Goal: Task Accomplishment & Management: Manage account settings

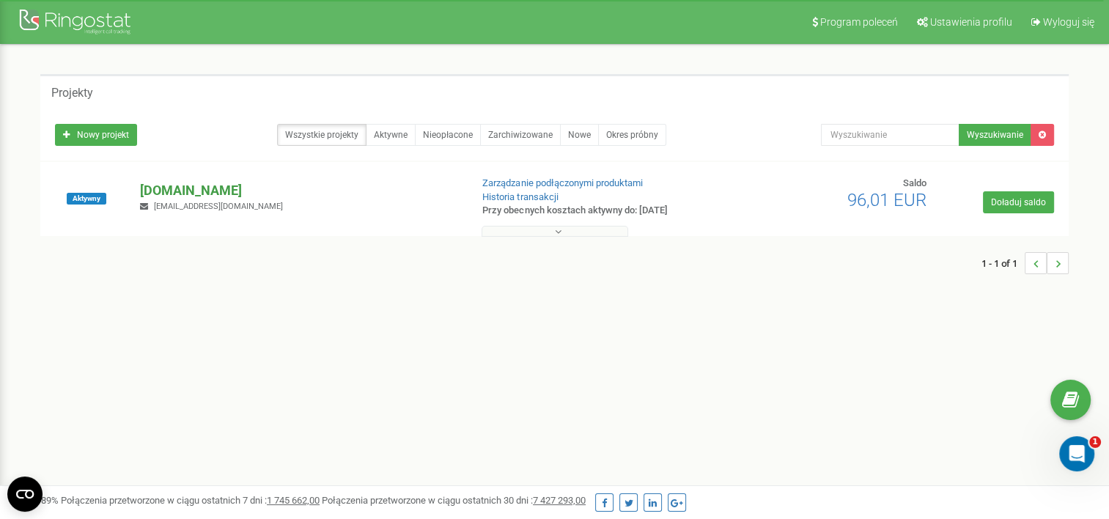
click at [158, 188] on p "[DOMAIN_NAME]" at bounding box center [299, 190] width 318 height 19
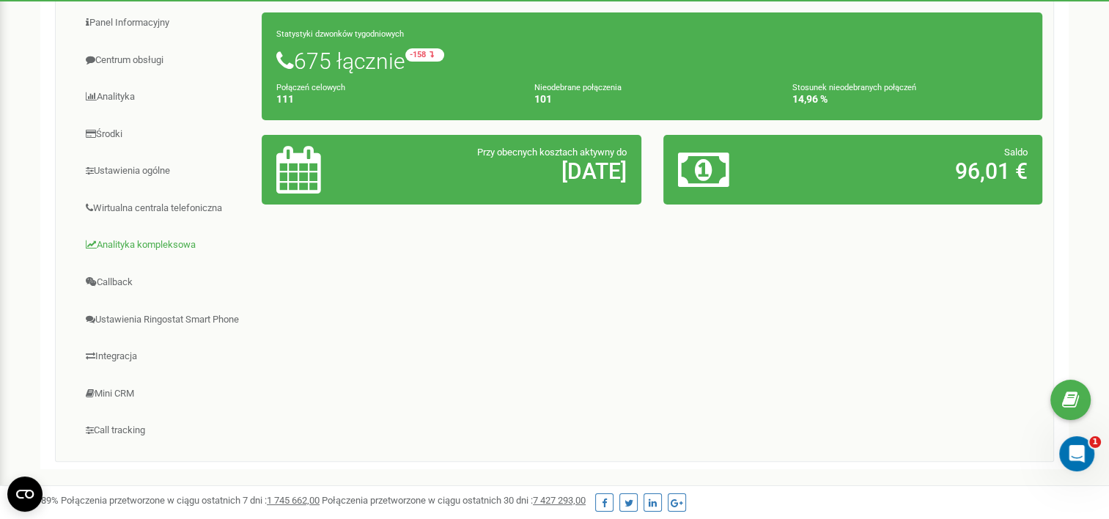
scroll to position [220, 0]
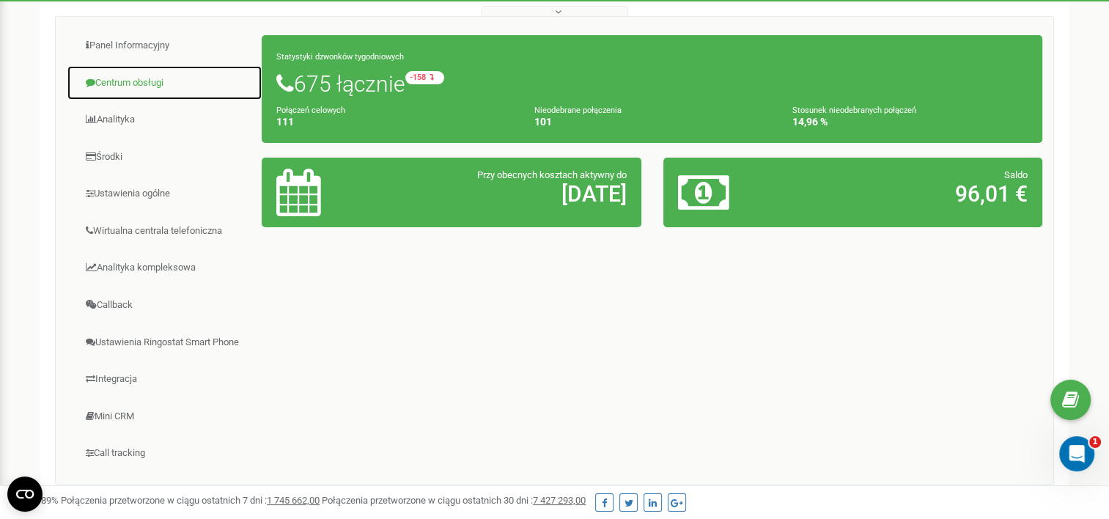
click at [117, 81] on link "Centrum obsługi" at bounding box center [165, 83] width 196 height 36
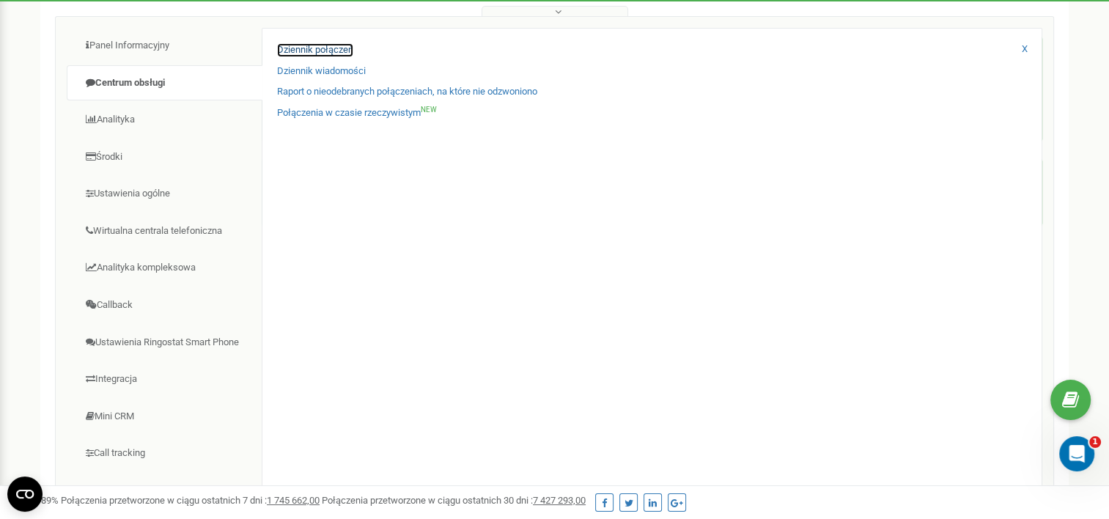
click at [339, 47] on link "Dziennik połączeń" at bounding box center [315, 50] width 76 height 14
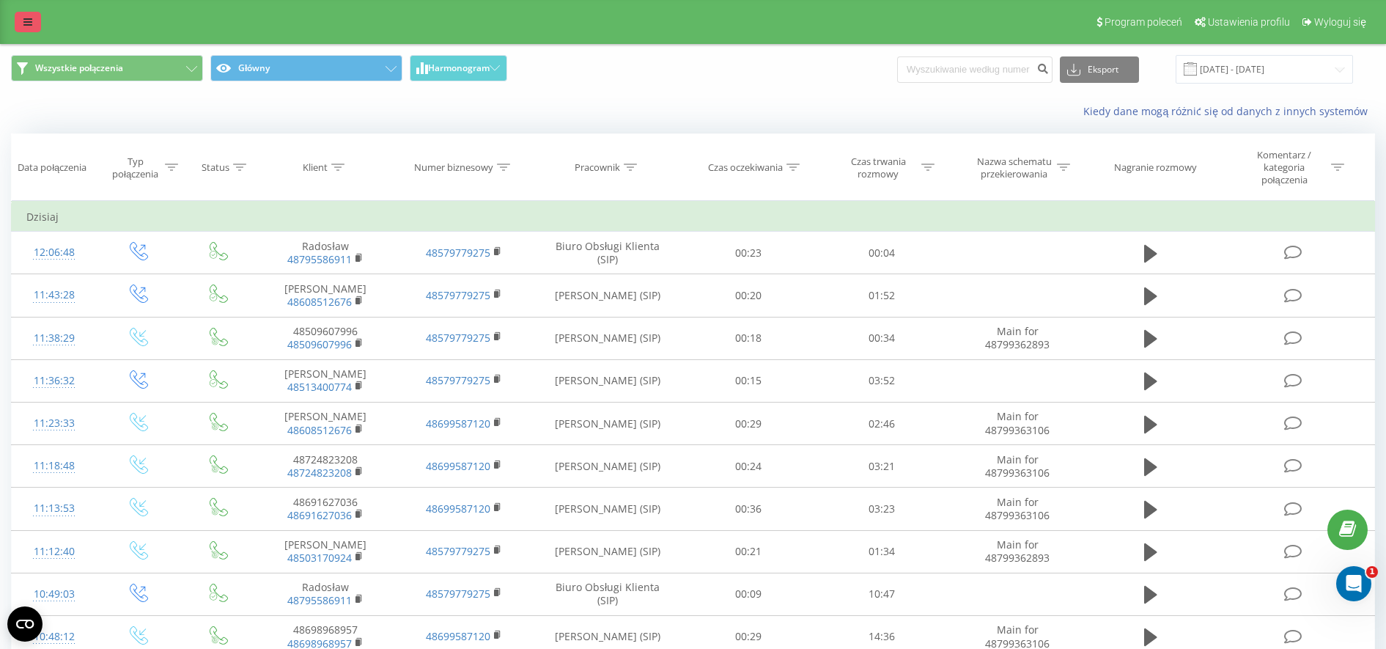
click at [32, 23] on icon at bounding box center [27, 22] width 9 height 10
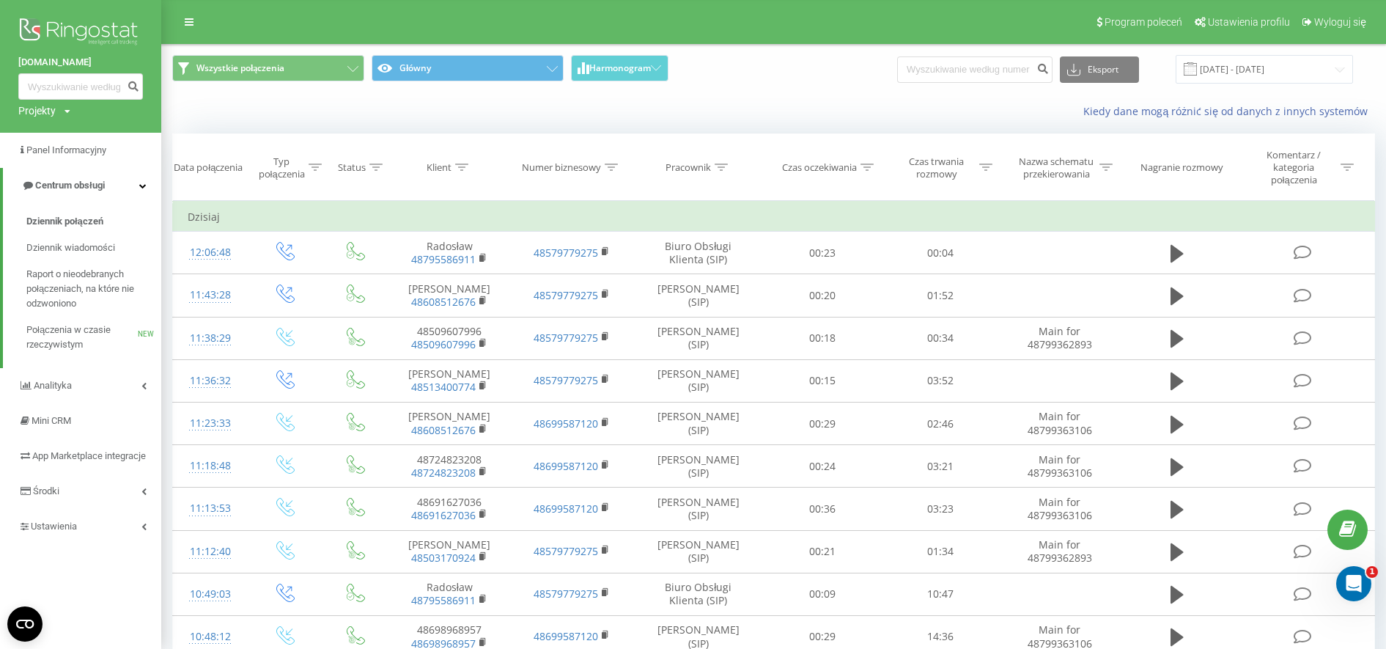
drag, startPoint x: 187, startPoint y: 418, endPoint x: -4, endPoint y: 695, distance: 336.2
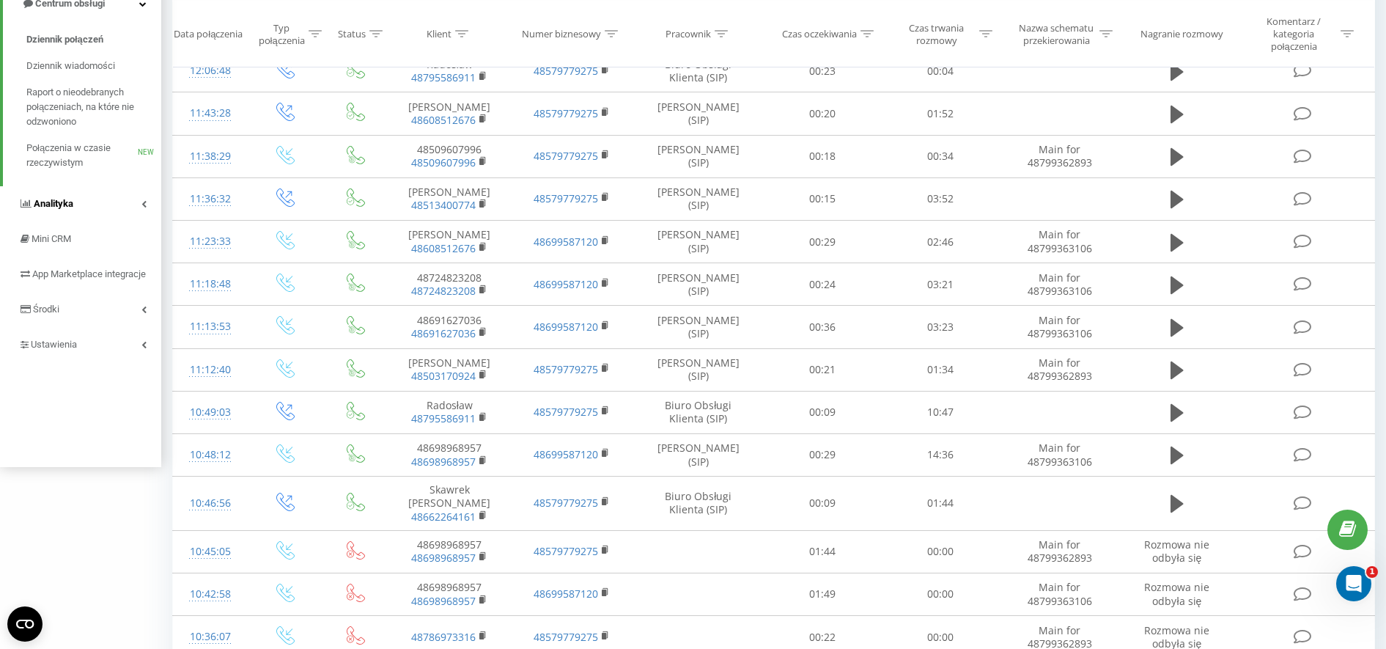
scroll to position [183, 0]
click at [49, 313] on span "Środki" at bounding box center [46, 307] width 27 height 11
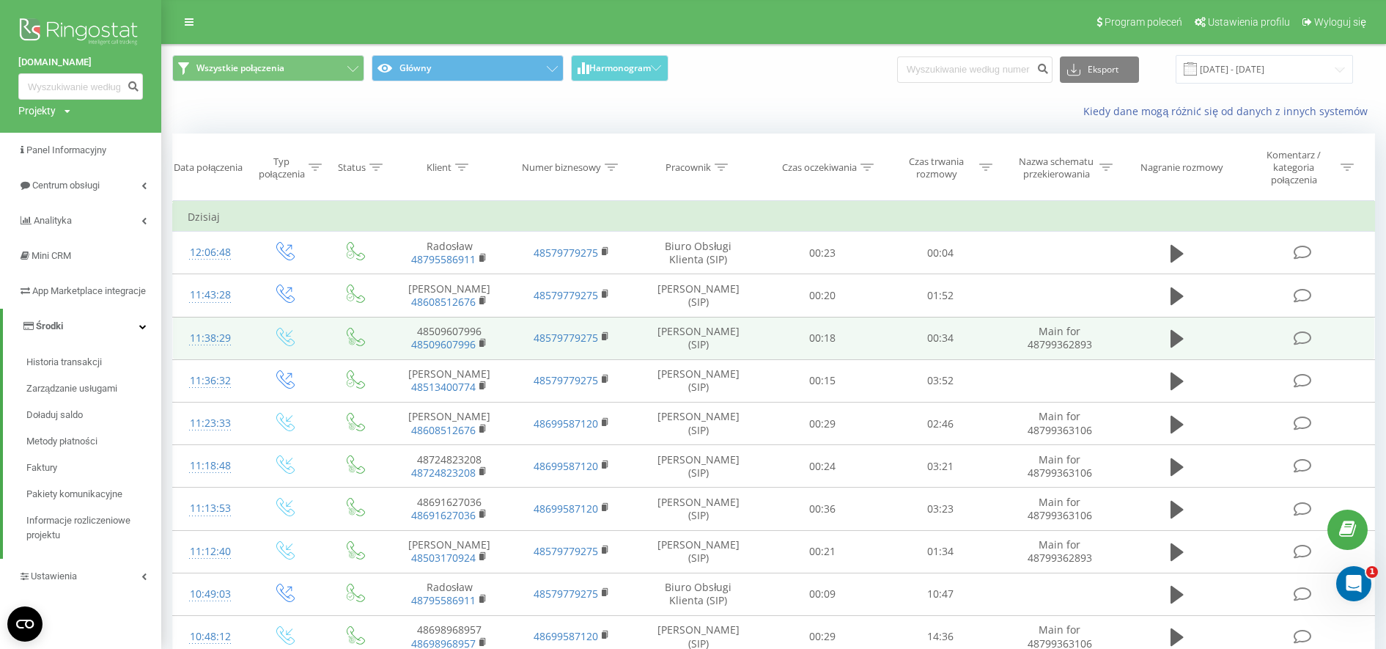
scroll to position [92, 0]
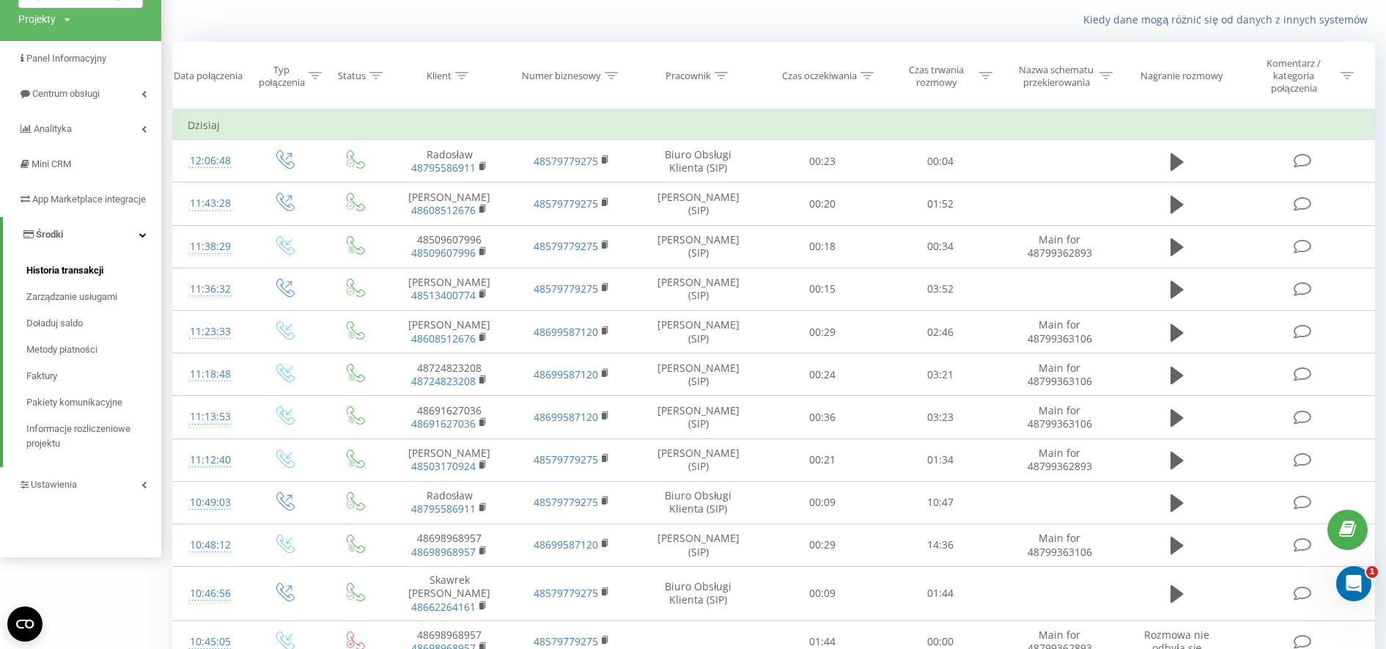
click at [70, 278] on span "Historia transakcji" at bounding box center [64, 270] width 77 height 15
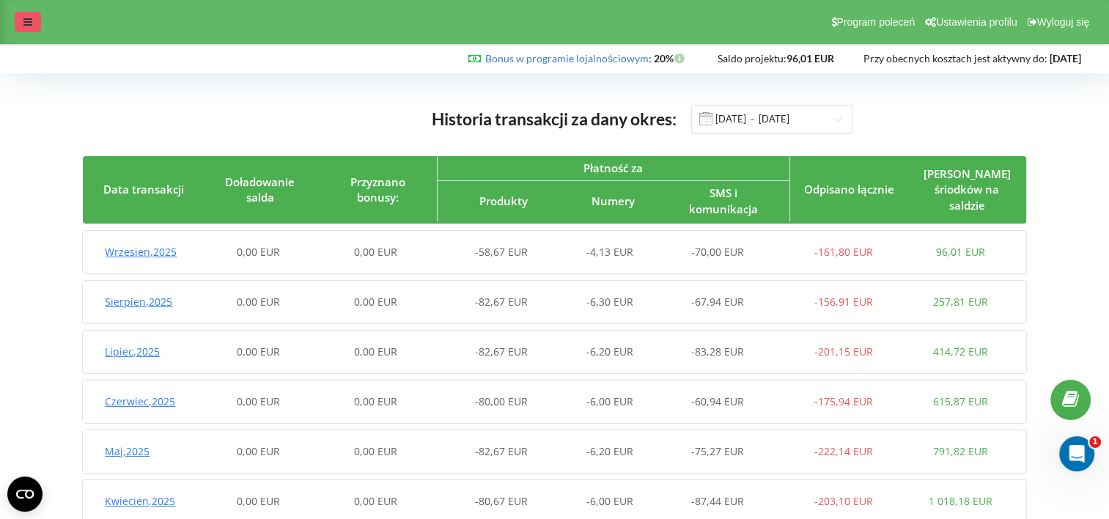
click at [28, 26] on icon at bounding box center [27, 22] width 9 height 10
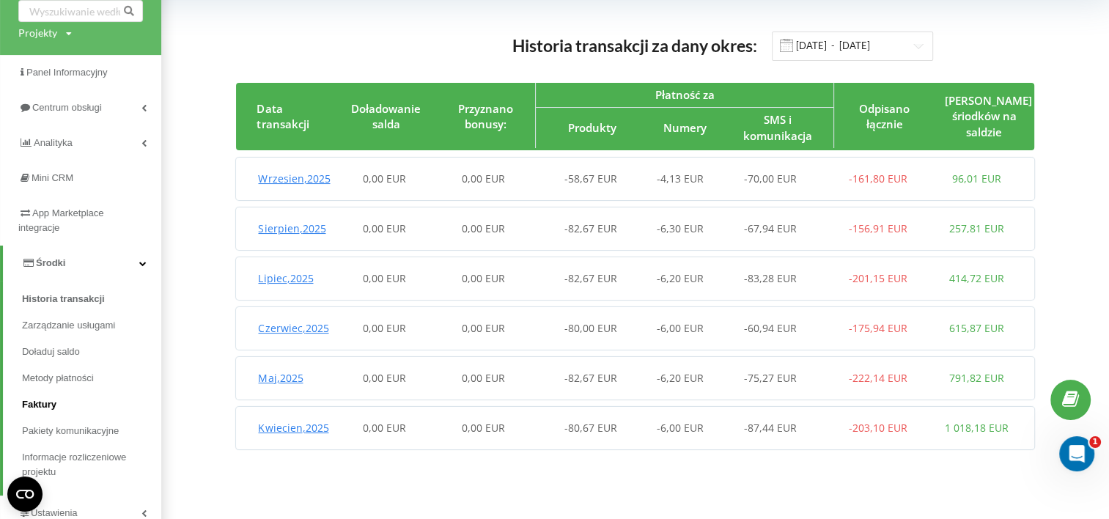
scroll to position [122, 0]
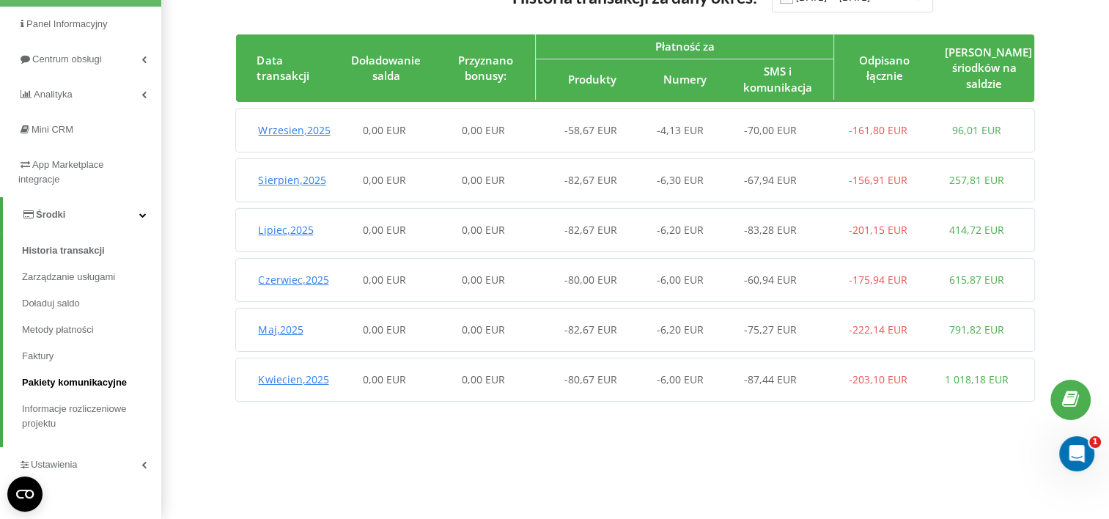
click at [92, 387] on span "Pakiety komunikacyjne" at bounding box center [74, 382] width 105 height 15
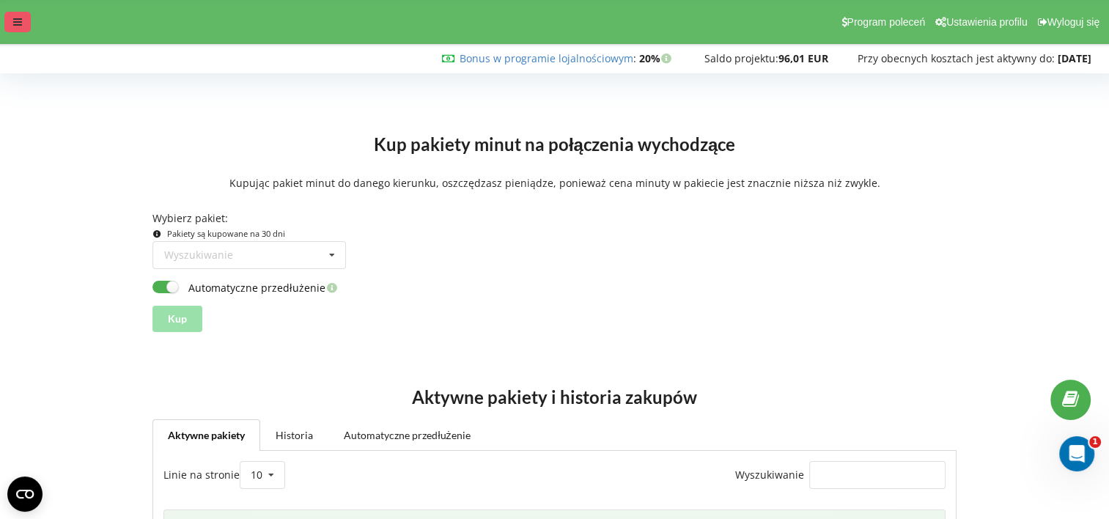
click at [22, 23] on div at bounding box center [17, 22] width 26 height 21
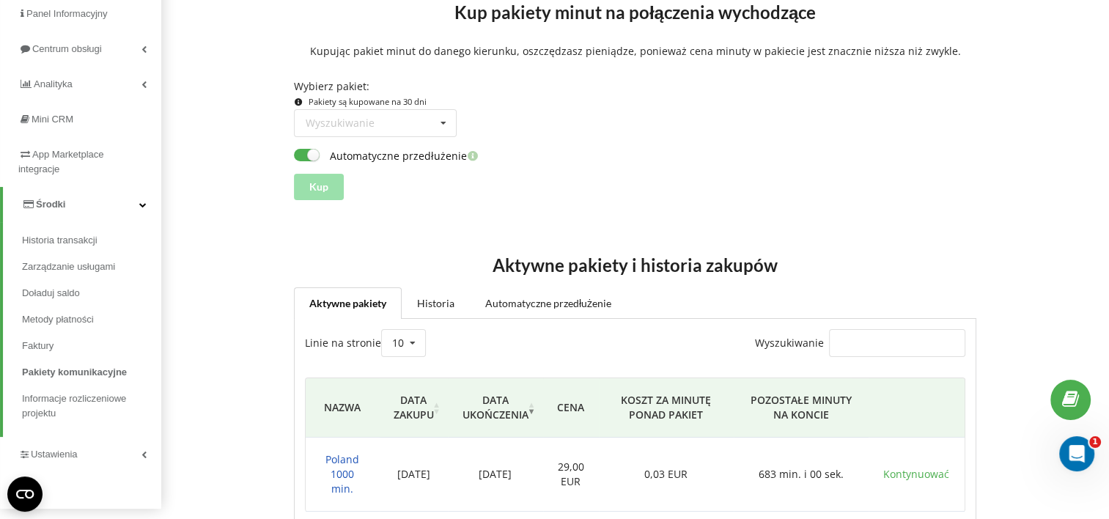
scroll to position [147, 0]
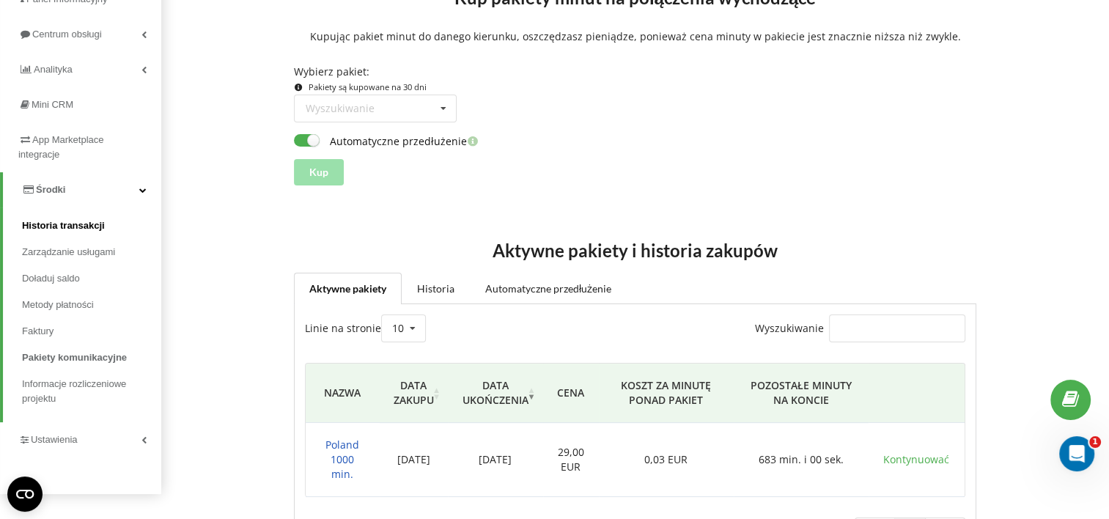
click at [59, 227] on span "Historia transakcji" at bounding box center [63, 225] width 83 height 15
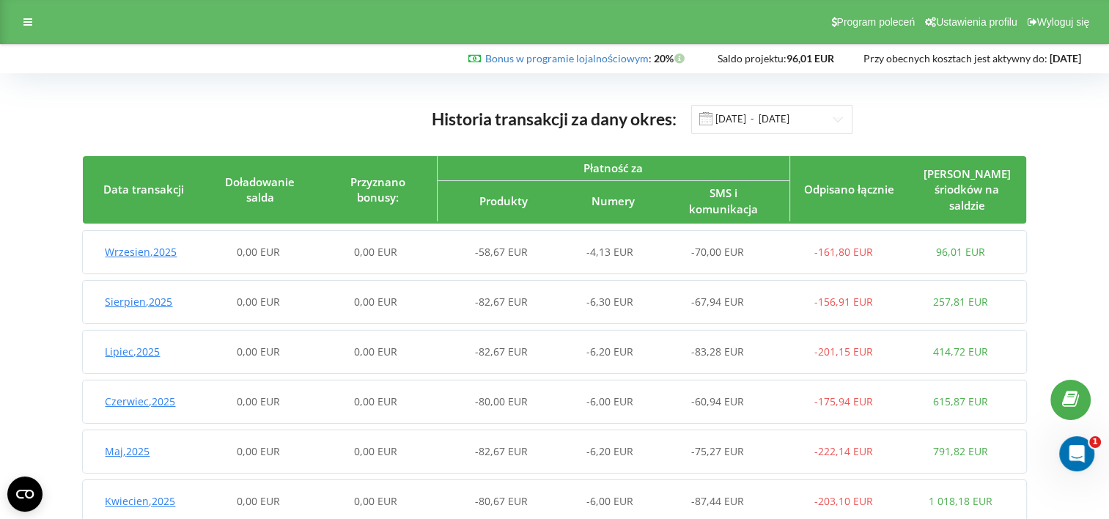
click at [164, 249] on span "Wrzesien , 2025" at bounding box center [141, 252] width 72 height 14
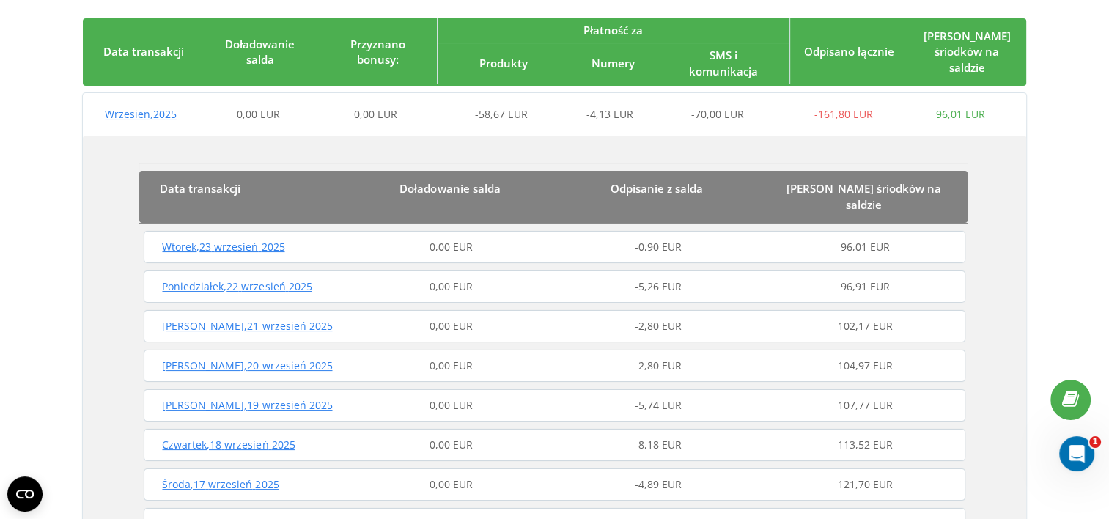
scroll to position [220, 0]
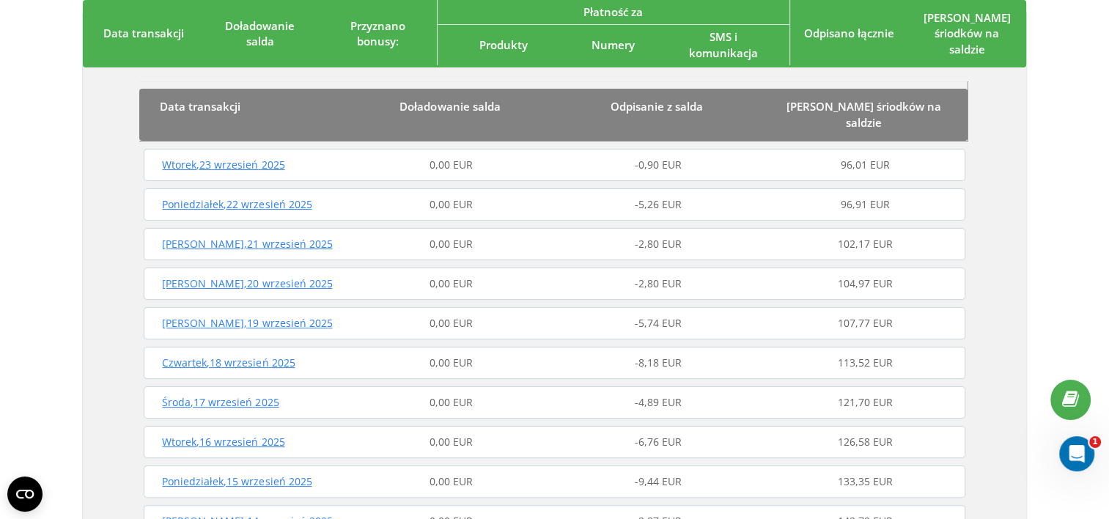
click at [253, 158] on span "Wtorek , 23 wrzesień 2025" at bounding box center [223, 165] width 122 height 14
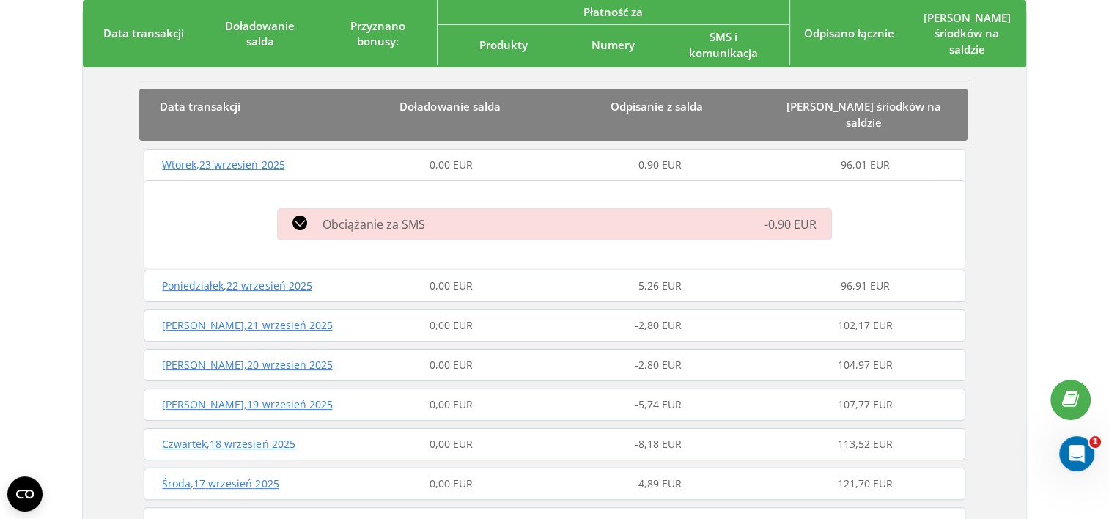
click at [252, 278] on span "Poniedziałek , 22 wrzesień 2025" at bounding box center [237, 285] width 150 height 14
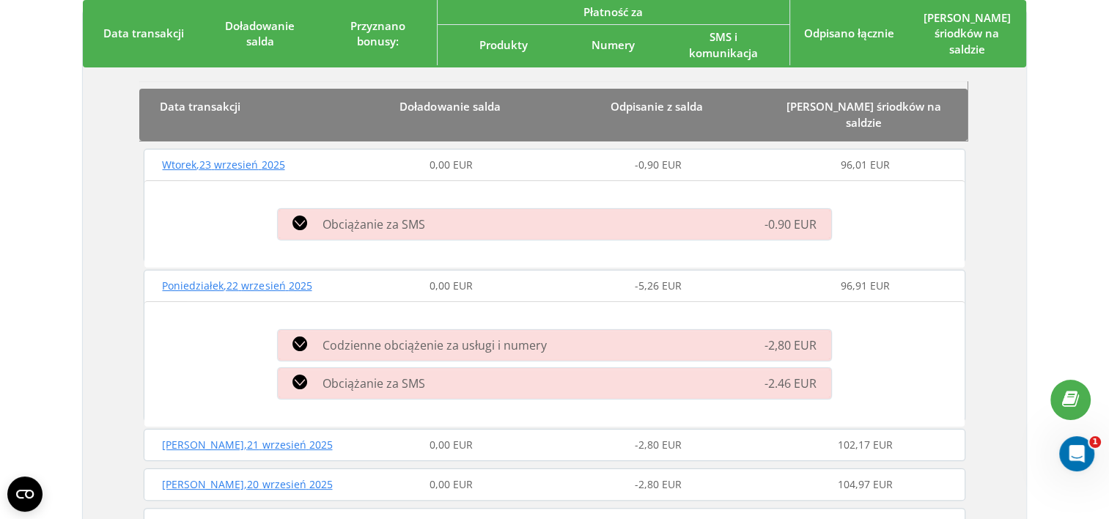
scroll to position [440, 0]
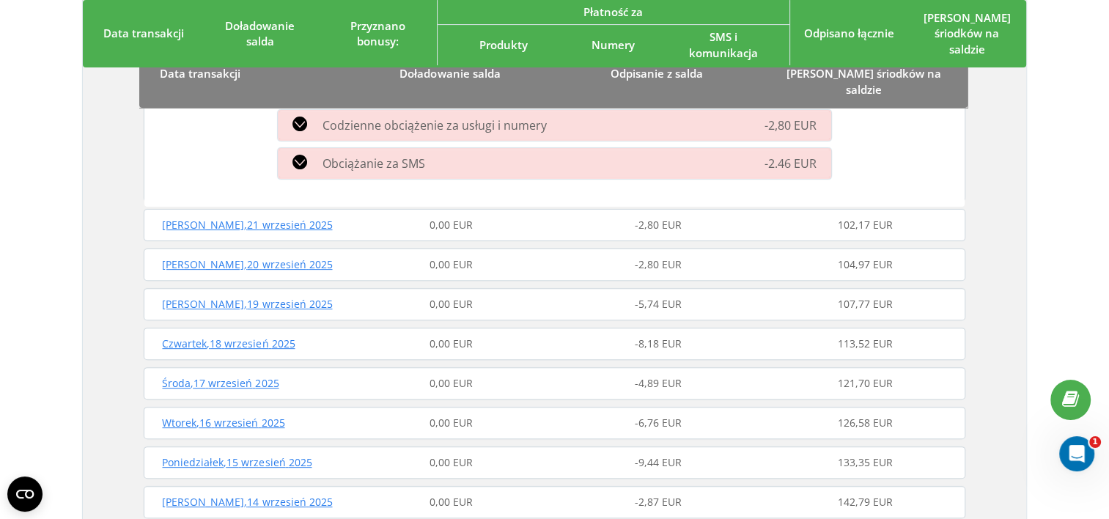
click at [240, 218] on span "Niedziela , 21 wrzesień 2025" at bounding box center [247, 225] width 170 height 14
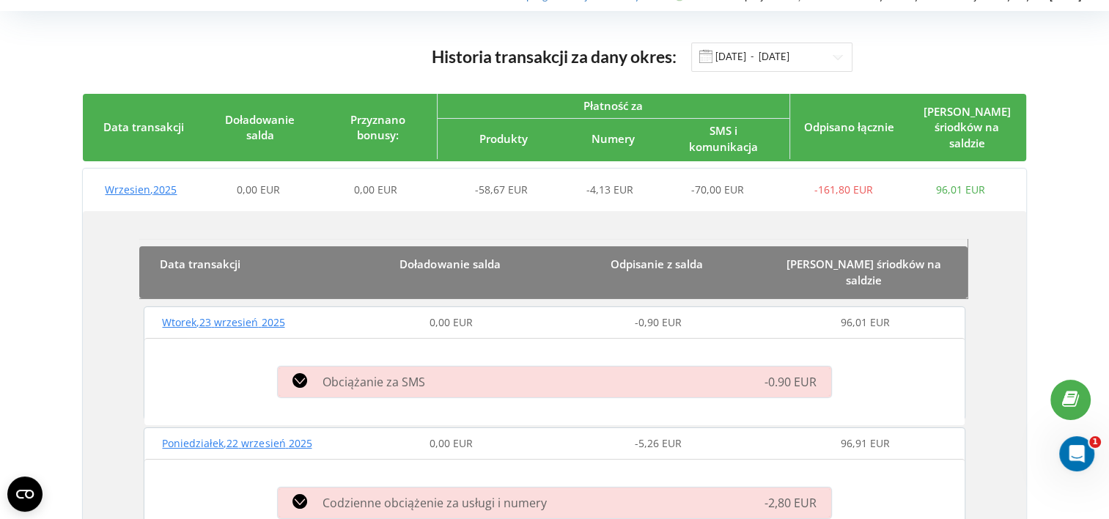
scroll to position [0, 0]
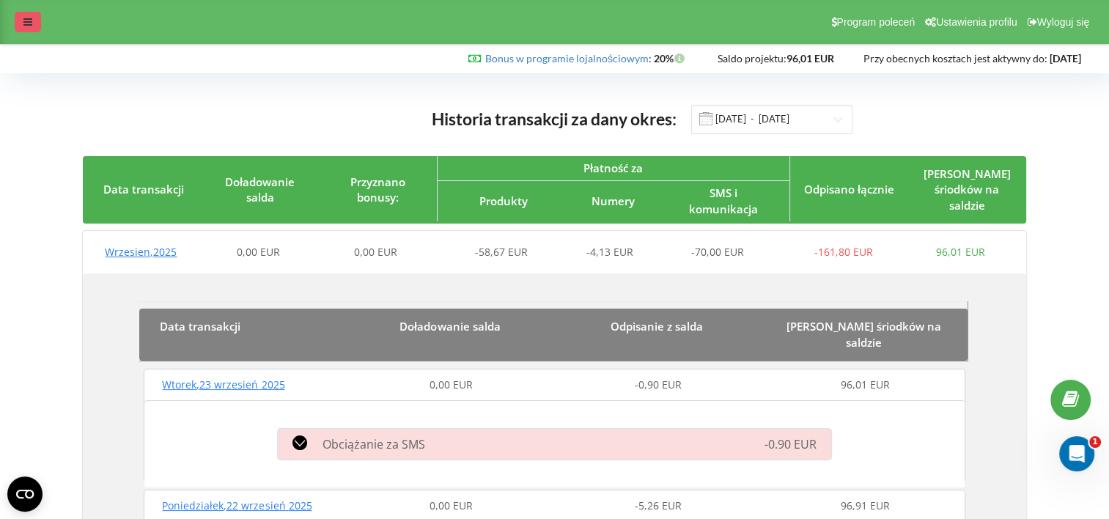
click at [28, 29] on div at bounding box center [28, 22] width 26 height 21
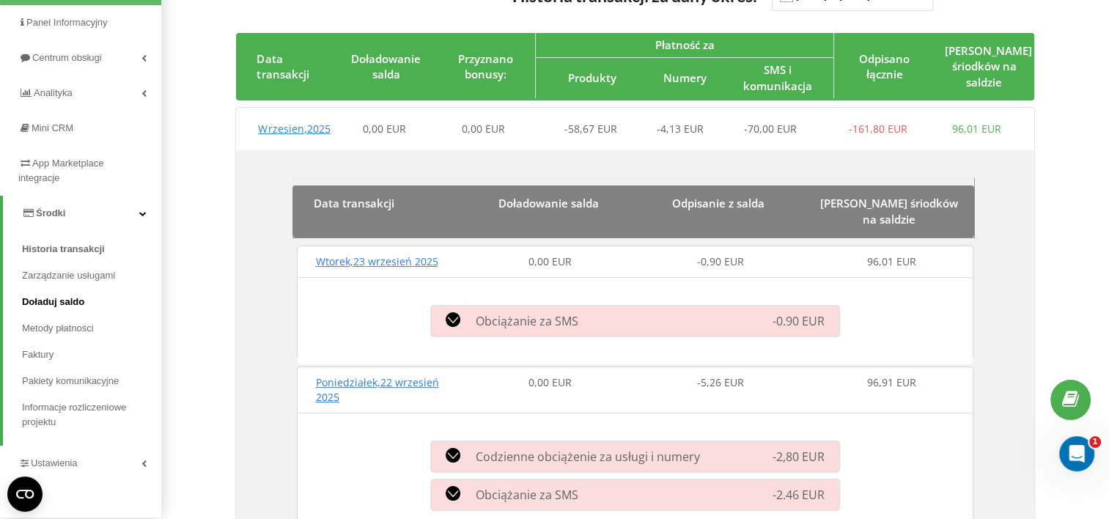
scroll to position [147, 0]
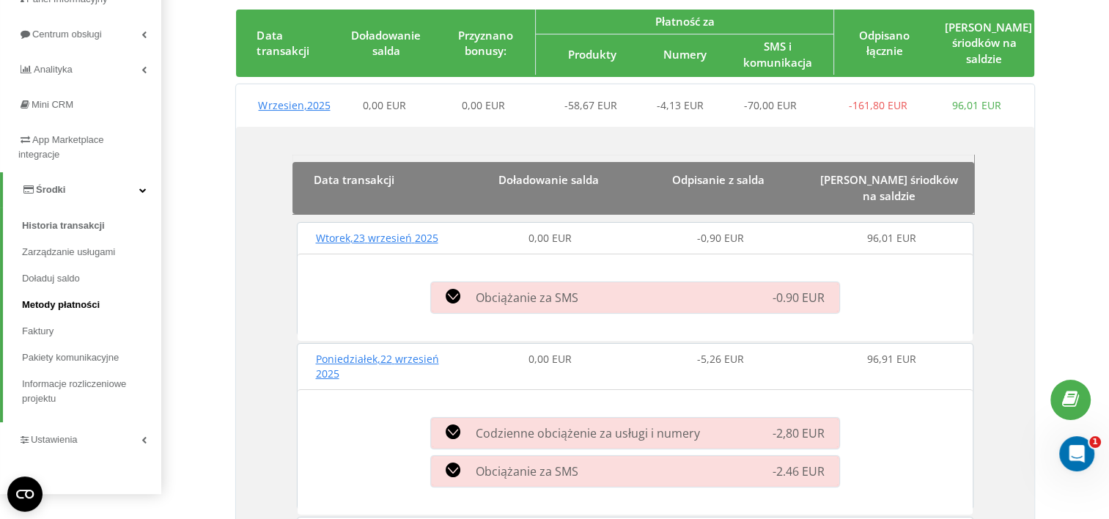
click at [54, 303] on span "Metody płatności" at bounding box center [61, 305] width 78 height 15
click at [37, 304] on span "Metody płatności" at bounding box center [61, 305] width 78 height 15
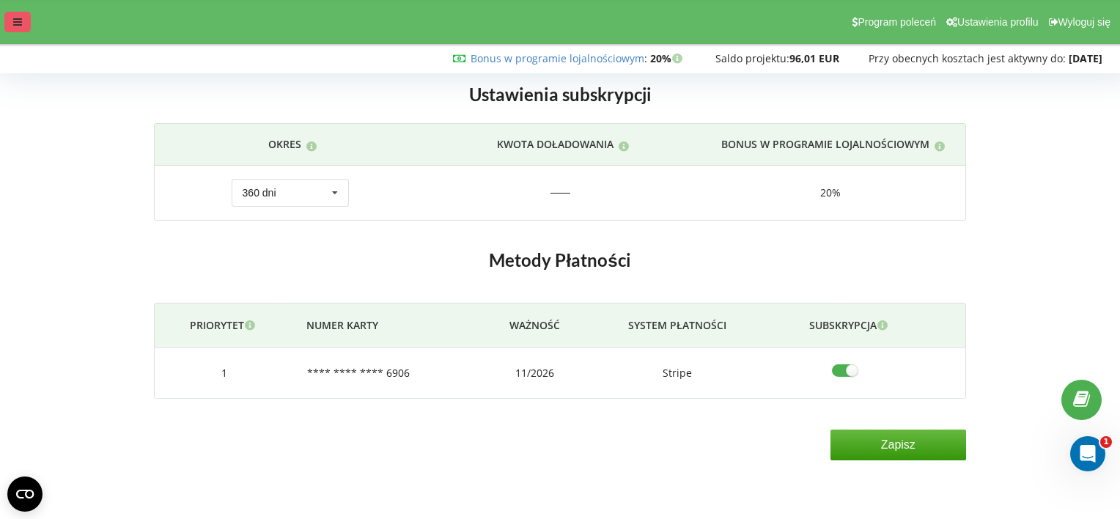
click at [18, 21] on icon at bounding box center [17, 22] width 9 height 10
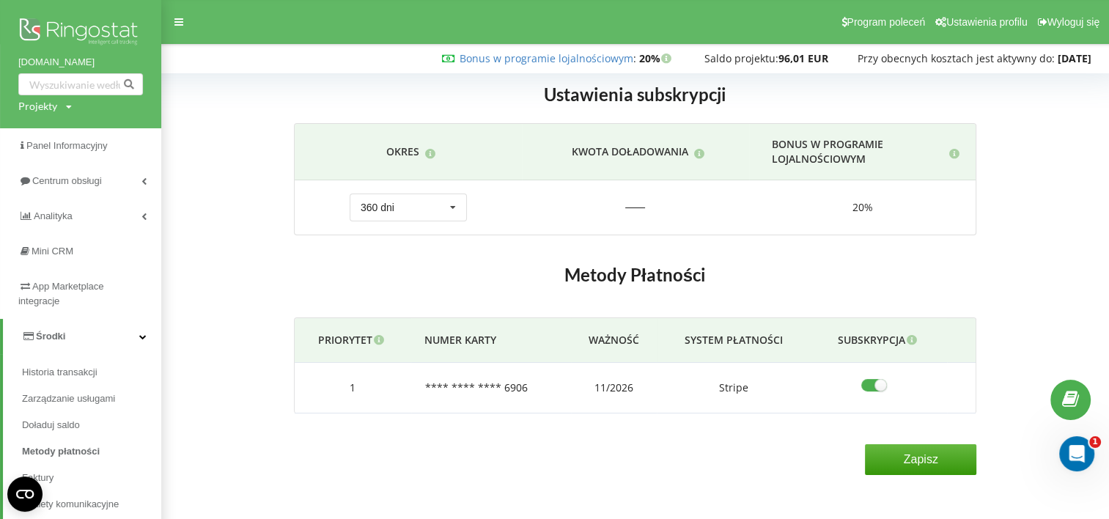
scroll to position [73, 0]
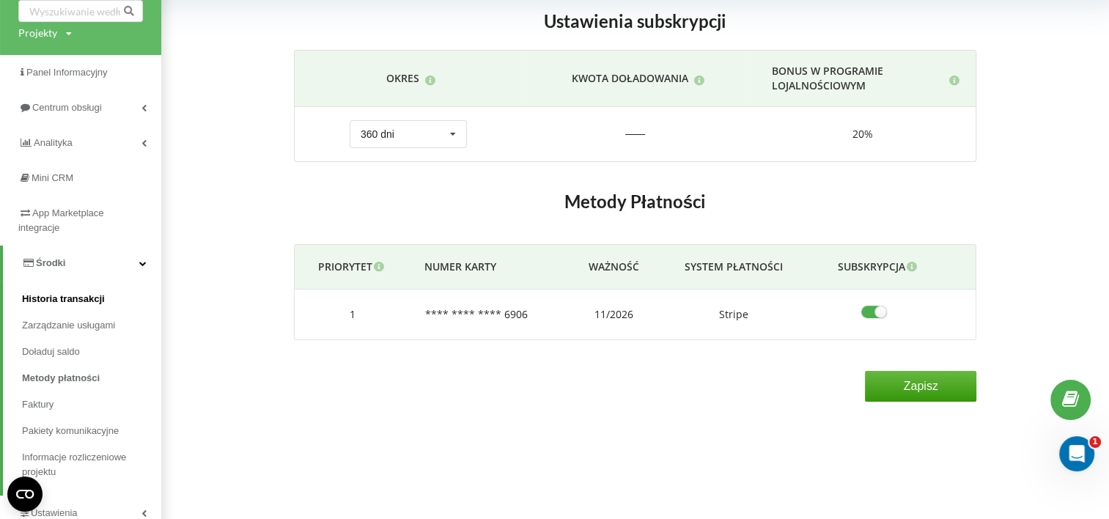
click at [77, 299] on span "Historia transakcji" at bounding box center [63, 299] width 83 height 15
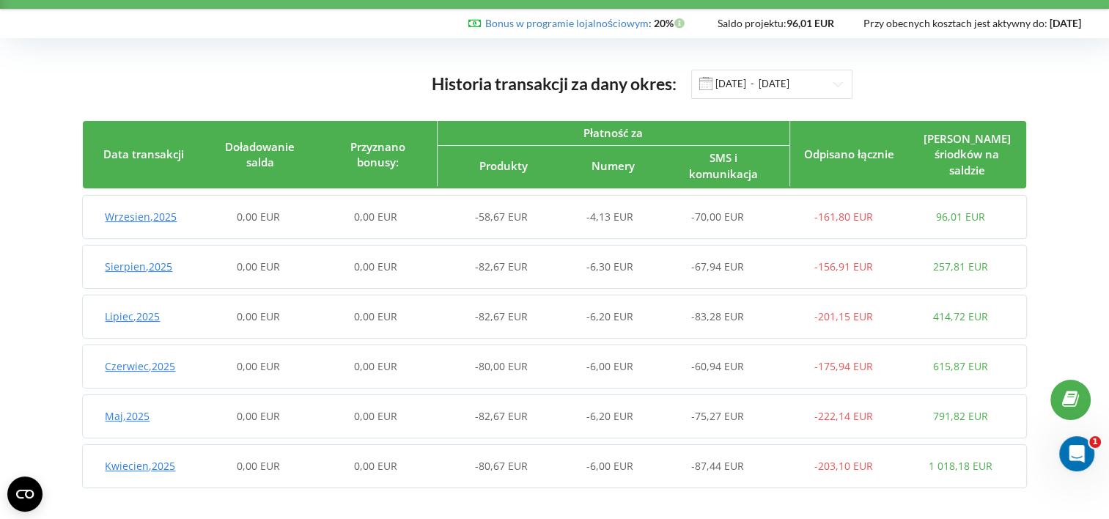
scroll to position [33, 0]
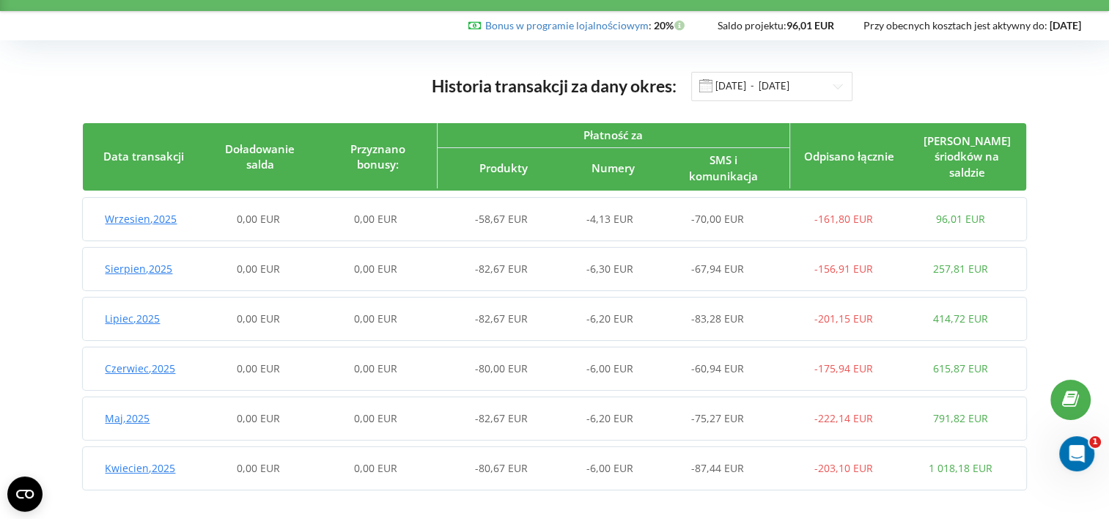
click at [311, 89] on div "Historia transakcji za dany okres: [DATE] - [DATE]" at bounding box center [554, 86] width 942 height 30
click at [158, 30] on div "Bonus w programie lojalnościowym : Bonusa : 20% Saldo projektu: 96,01 EUR" at bounding box center [550, 25] width 1081 height 15
